Goal: Information Seeking & Learning: Learn about a topic

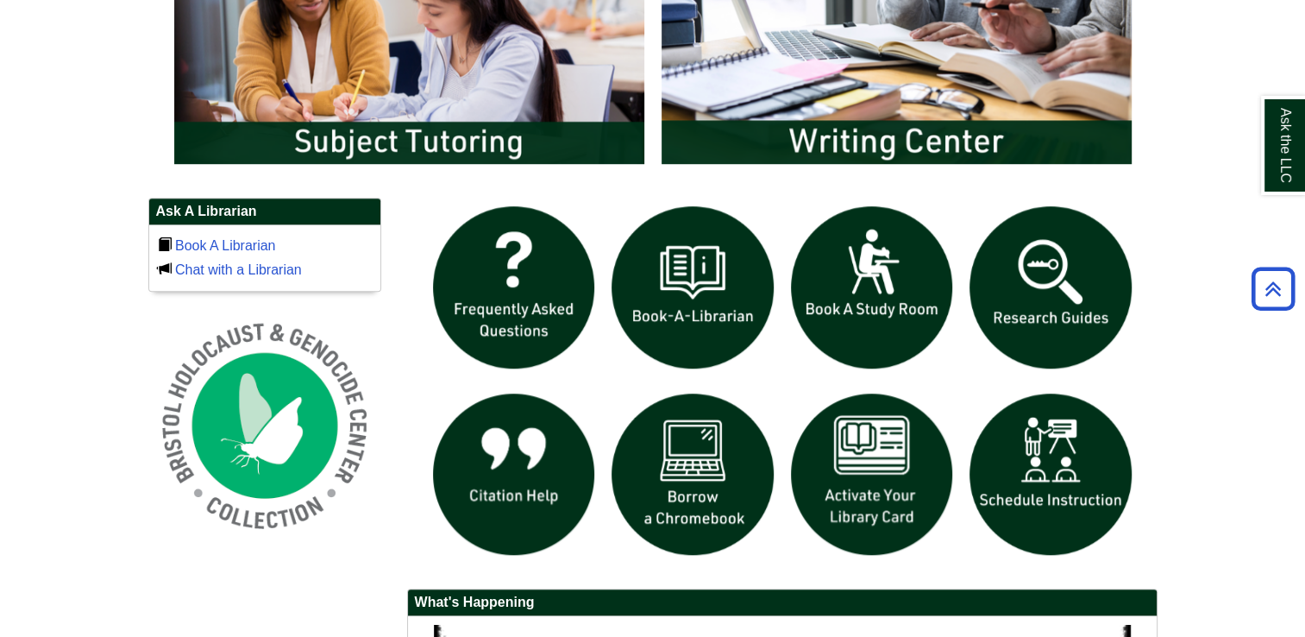
scroll to position [1035, 0]
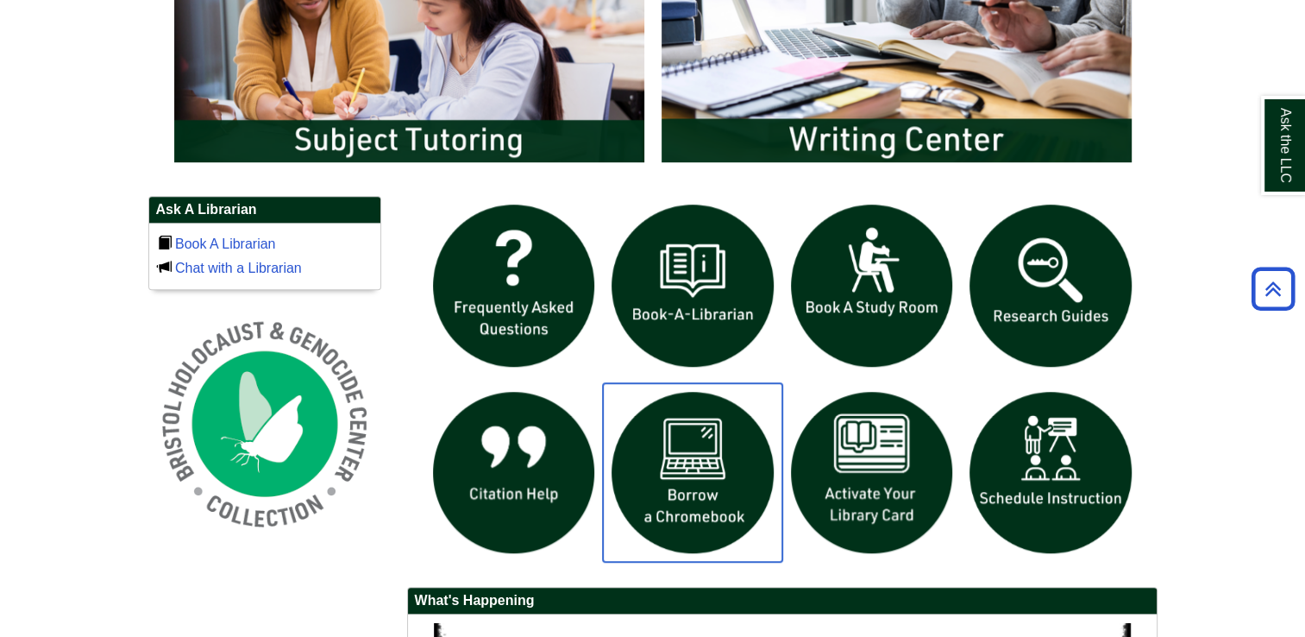
click at [702, 481] on img "slideshow" at bounding box center [692, 472] width 179 height 179
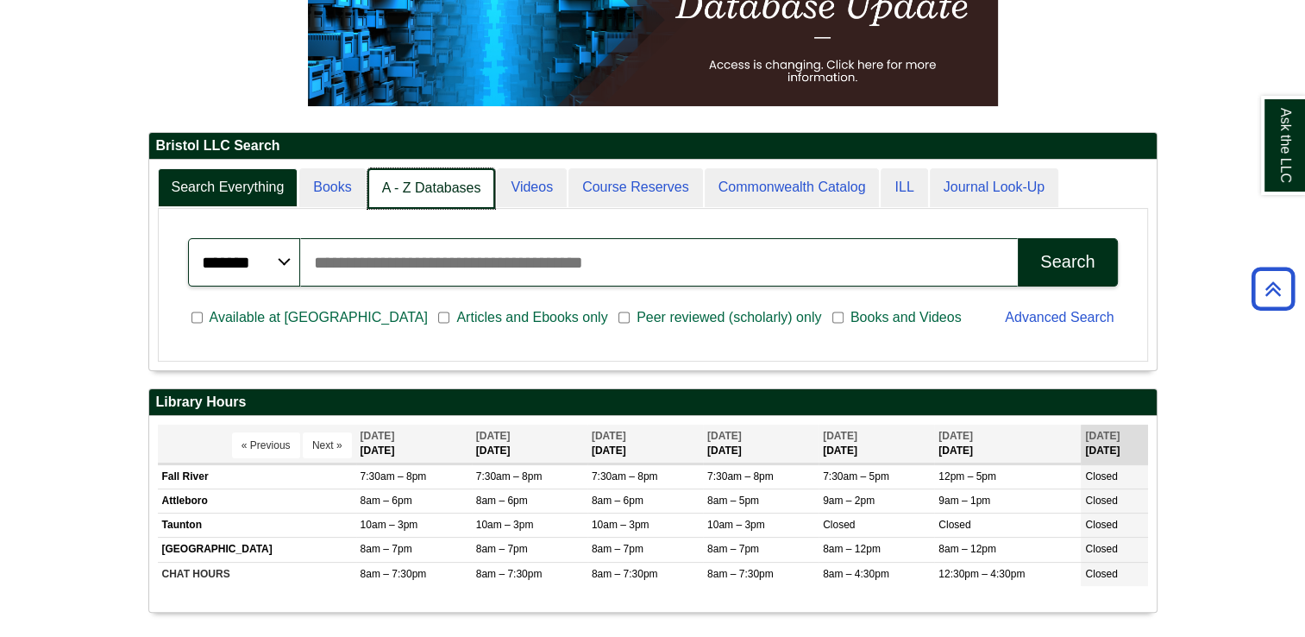
scroll to position [9, 8]
click at [453, 196] on link "A - Z Databases" at bounding box center [431, 188] width 129 height 41
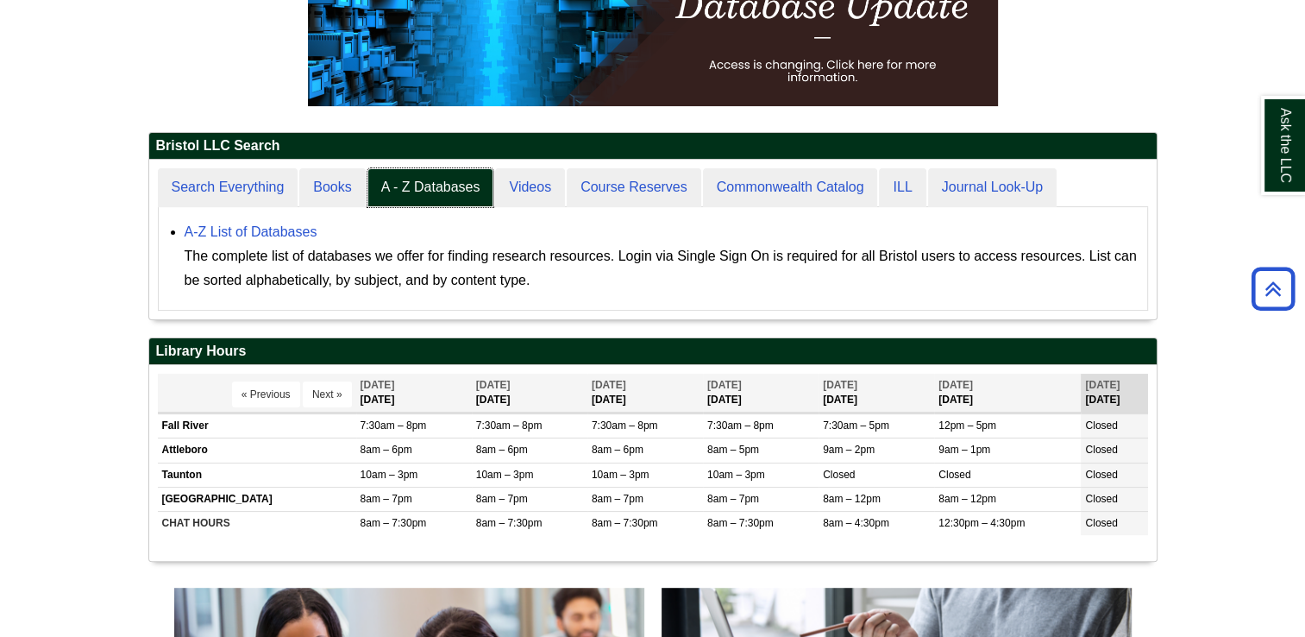
scroll to position [159, 1008]
click at [300, 231] on link "A-Z List of Databases" at bounding box center [251, 231] width 133 height 15
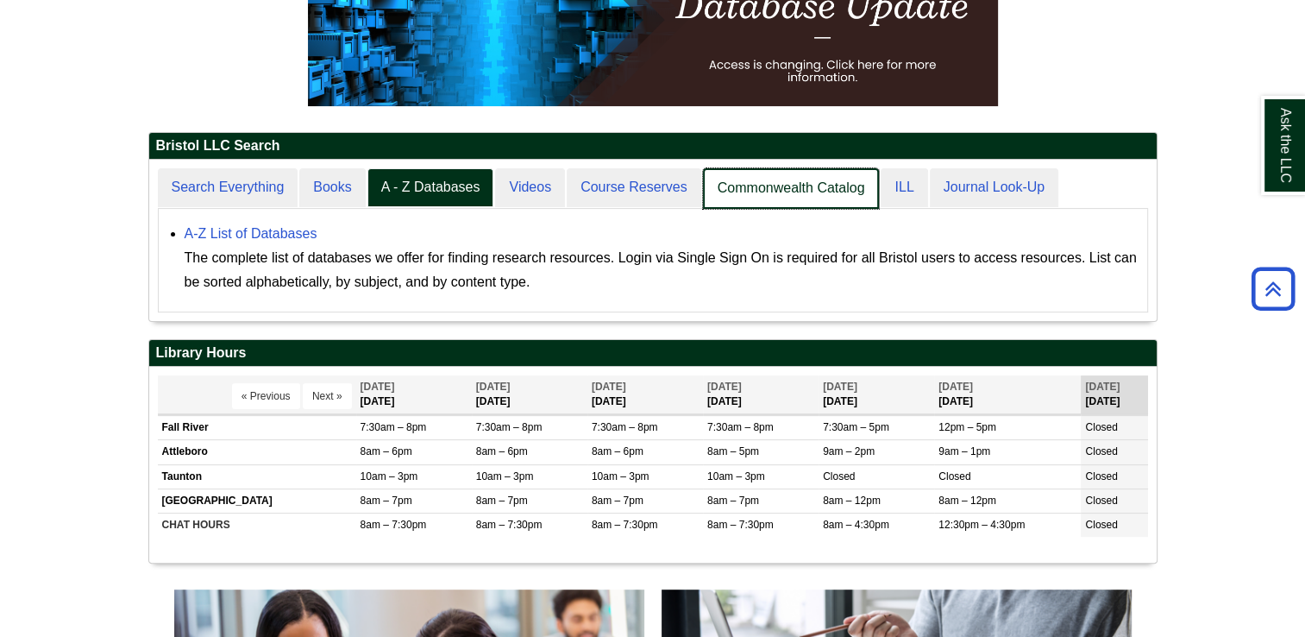
click at [732, 179] on link "Commonwealth Catalog" at bounding box center [791, 188] width 177 height 41
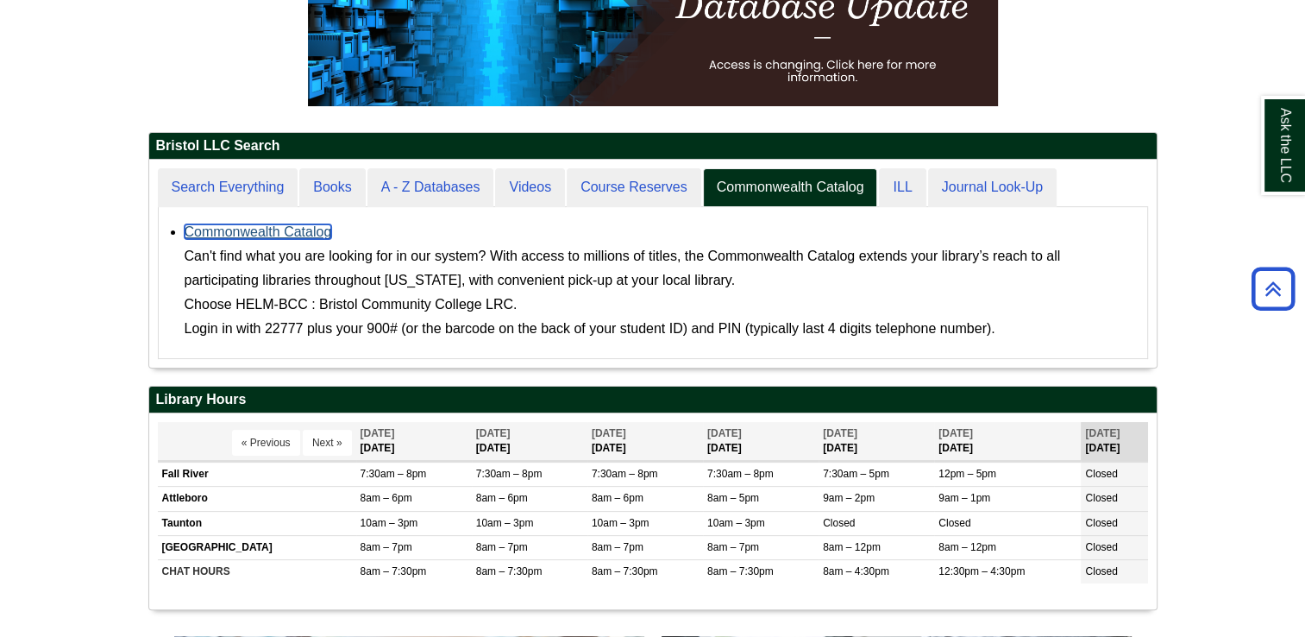
click at [322, 227] on link "Commonwealth Catalog" at bounding box center [259, 231] width 148 height 15
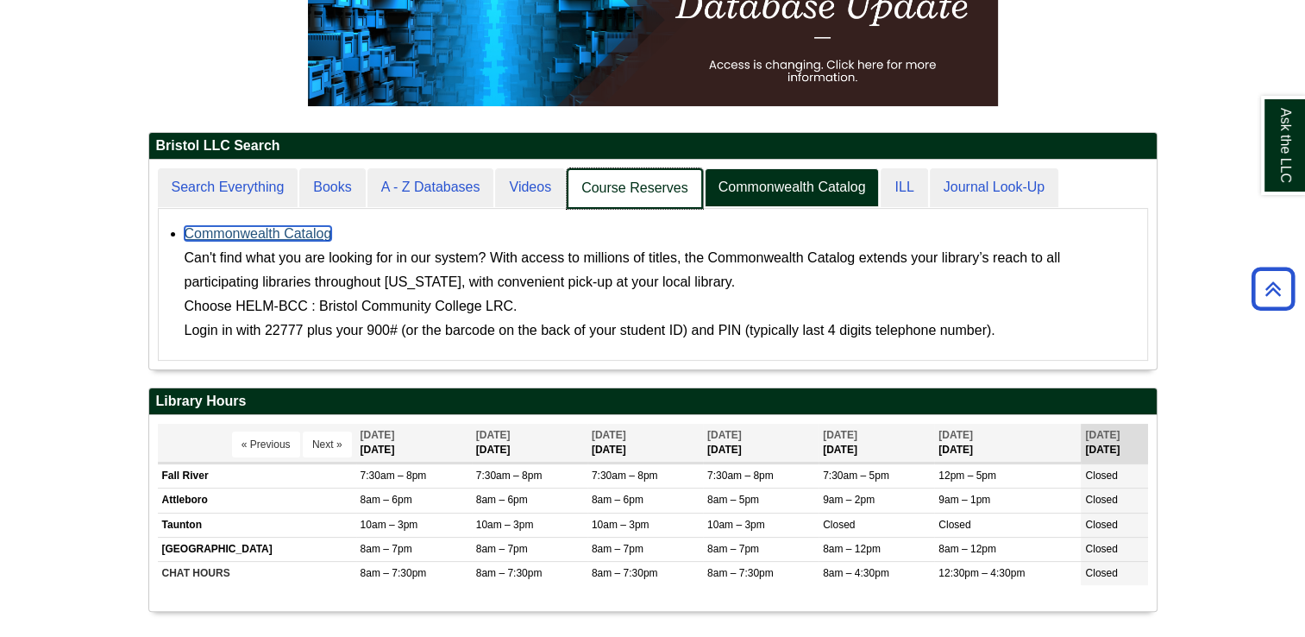
scroll to position [208, 1008]
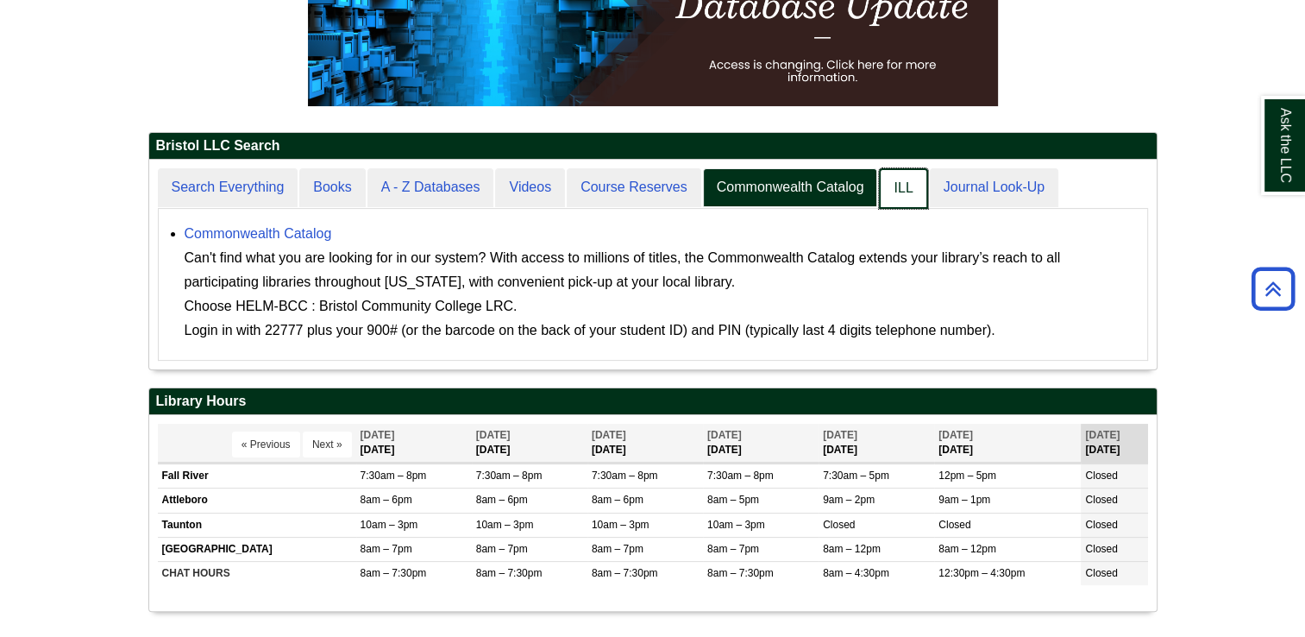
click at [888, 200] on link "ILL" at bounding box center [903, 188] width 48 height 41
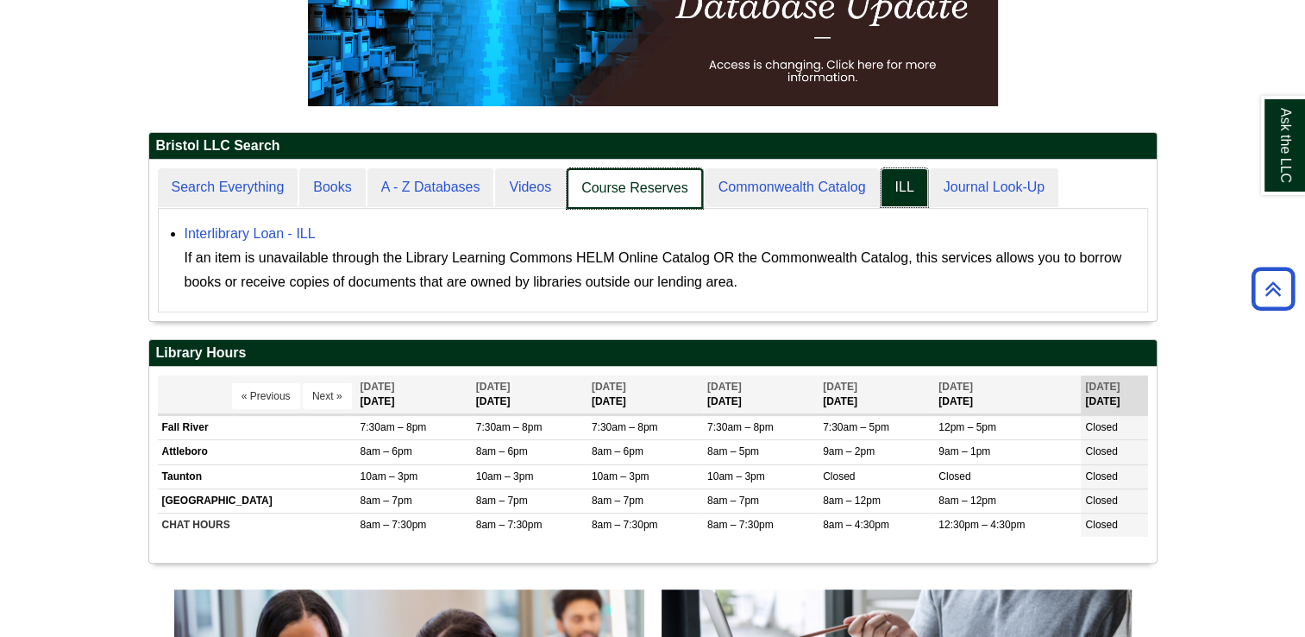
scroll to position [160, 1008]
click at [603, 200] on link "Course Reserves" at bounding box center [635, 188] width 136 height 41
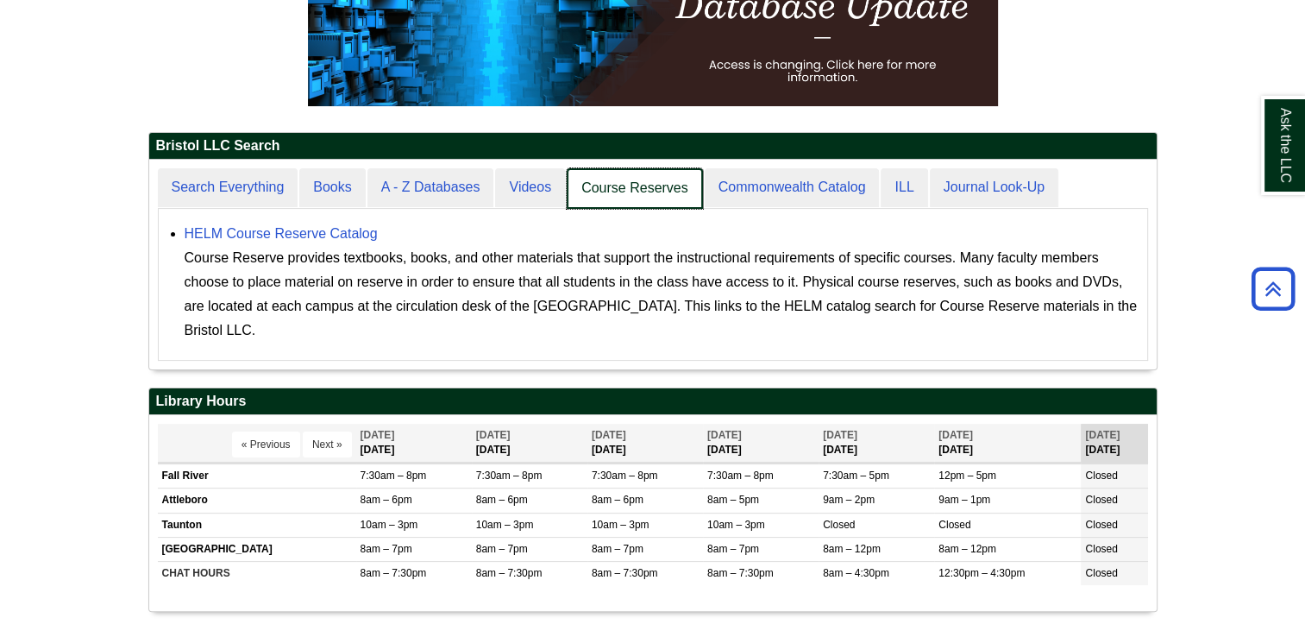
click at [603, 200] on link "Course Reserves" at bounding box center [635, 188] width 136 height 41
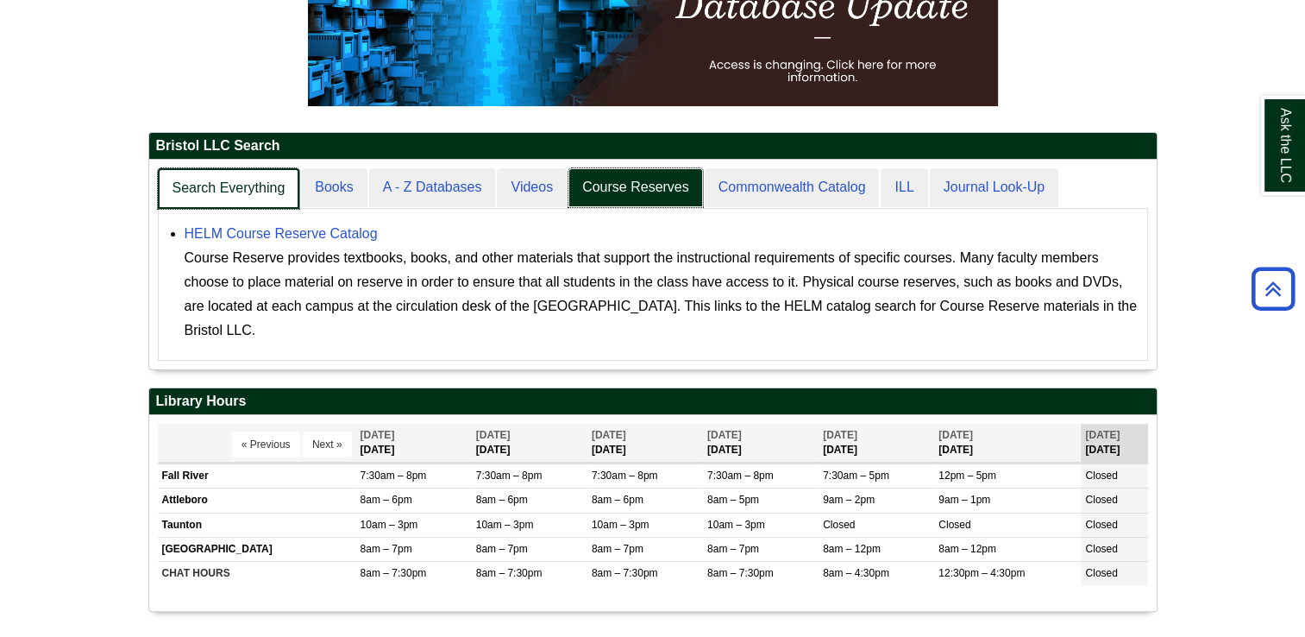
scroll to position [9, 8]
click at [261, 177] on link "Search Everything" at bounding box center [229, 188] width 142 height 41
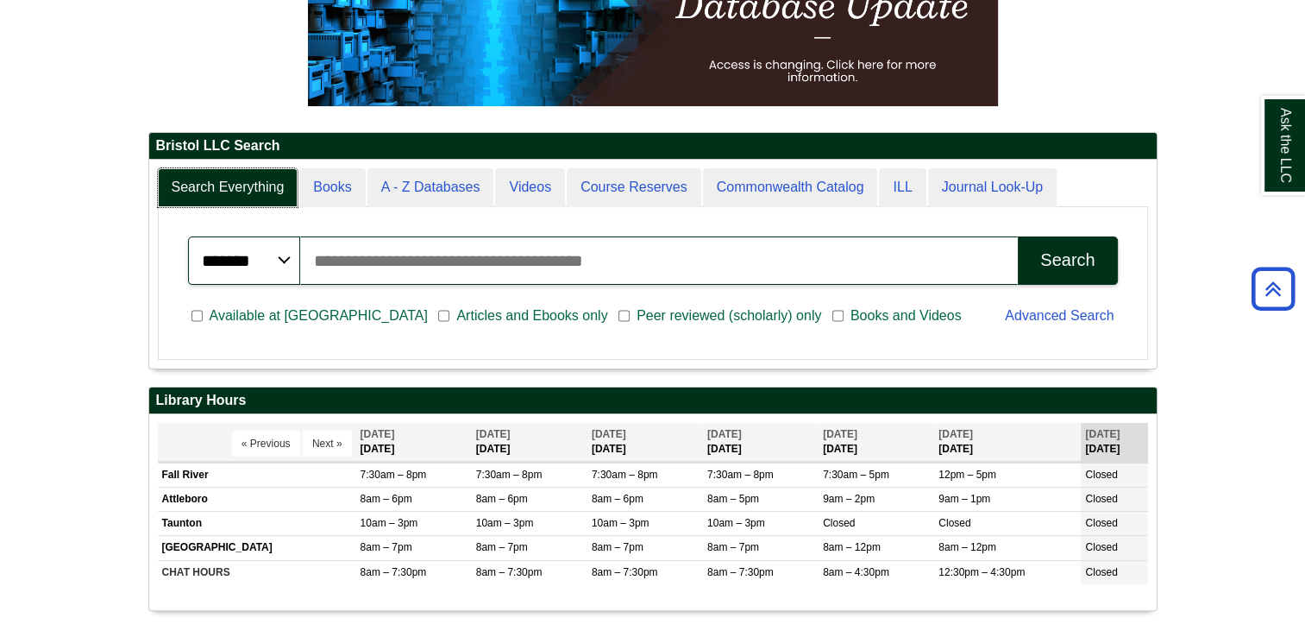
scroll to position [207, 1008]
click at [345, 266] on input "Search articles, books, journals & more" at bounding box center [659, 260] width 719 height 48
click at [1011, 316] on link "Advanced Search" at bounding box center [1059, 315] width 109 height 15
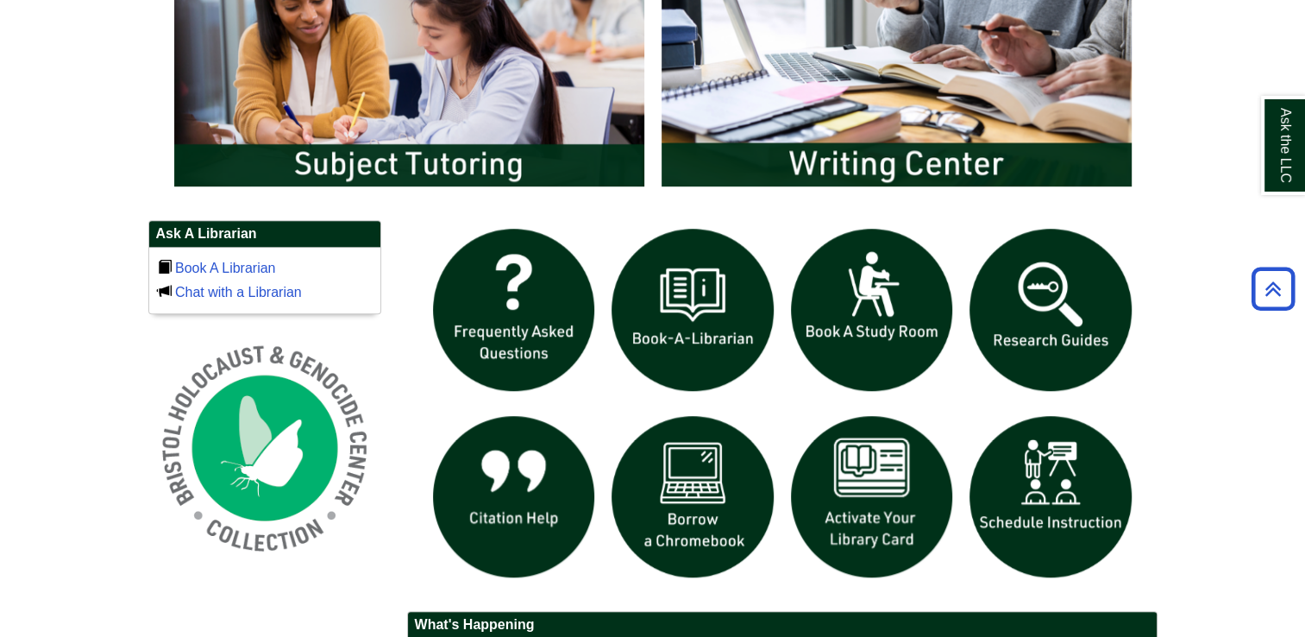
scroll to position [1014, 0]
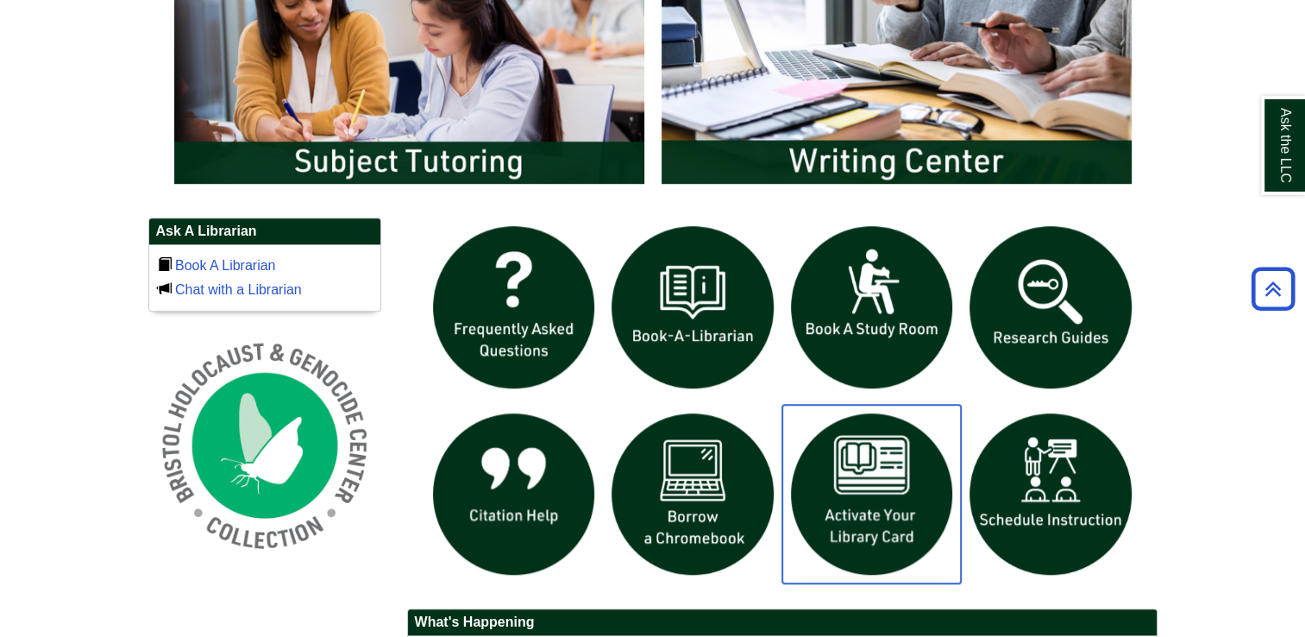
click at [883, 461] on img "slideshow" at bounding box center [871, 494] width 179 height 179
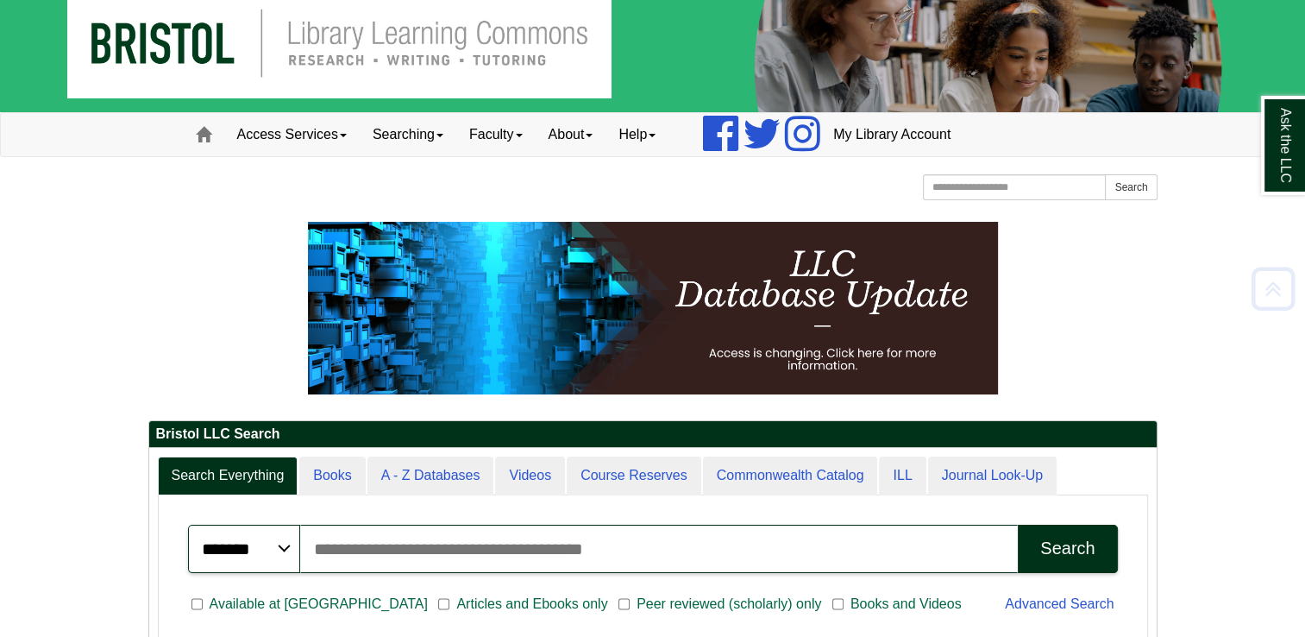
scroll to position [0, 0]
